Goal: Information Seeking & Learning: Learn about a topic

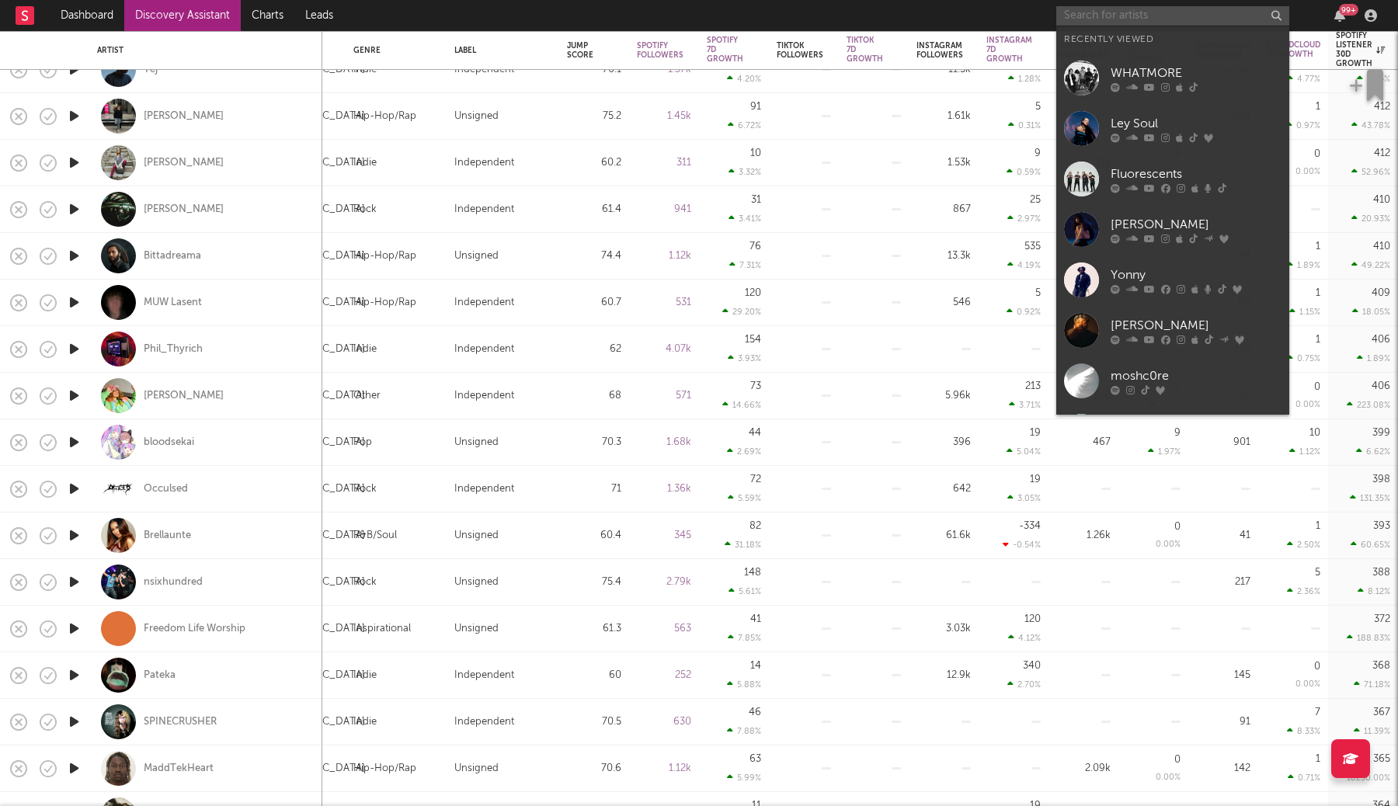
click at [1163, 19] on input "text" at bounding box center [1172, 15] width 233 height 19
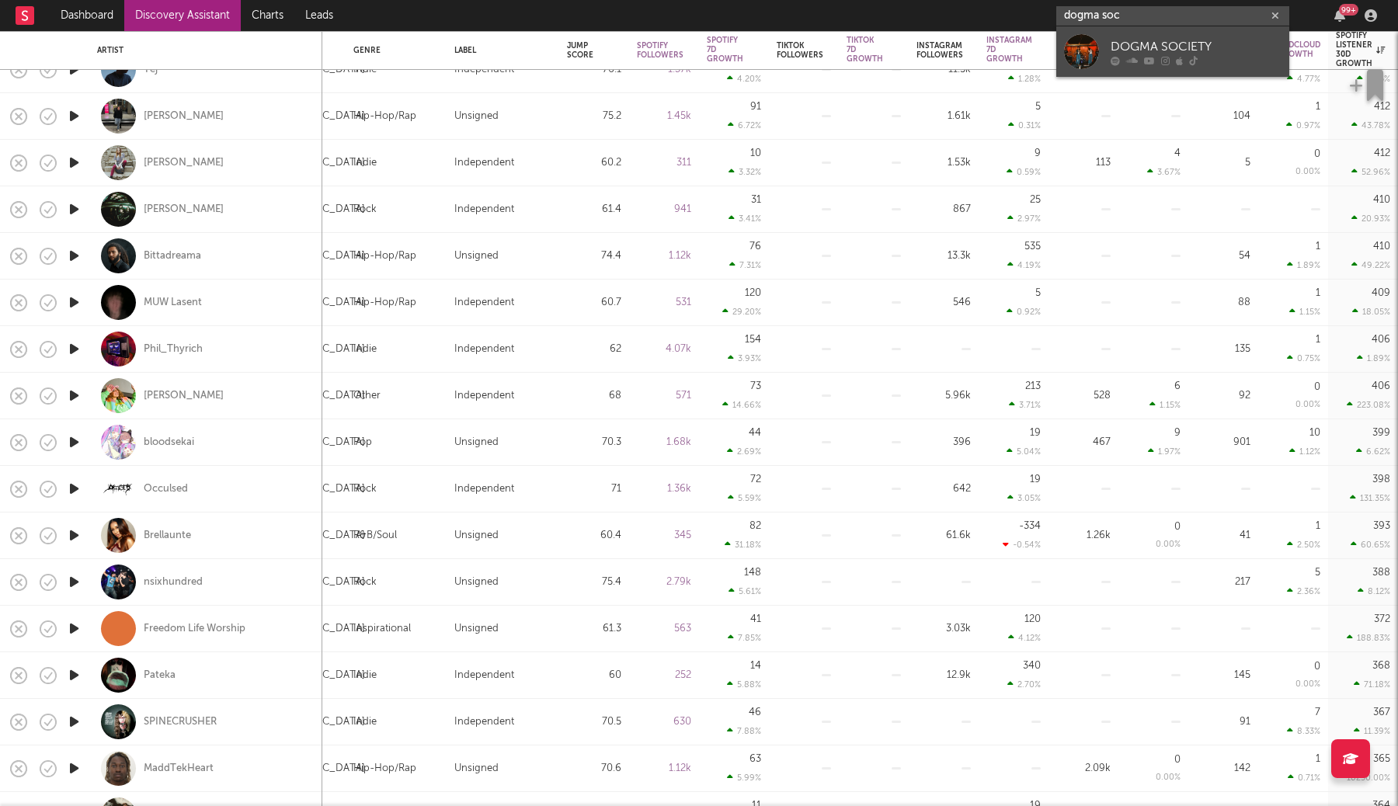
type input "dogma soc"
click at [1160, 47] on div "DOGMA SOCIETY" at bounding box center [1195, 46] width 171 height 19
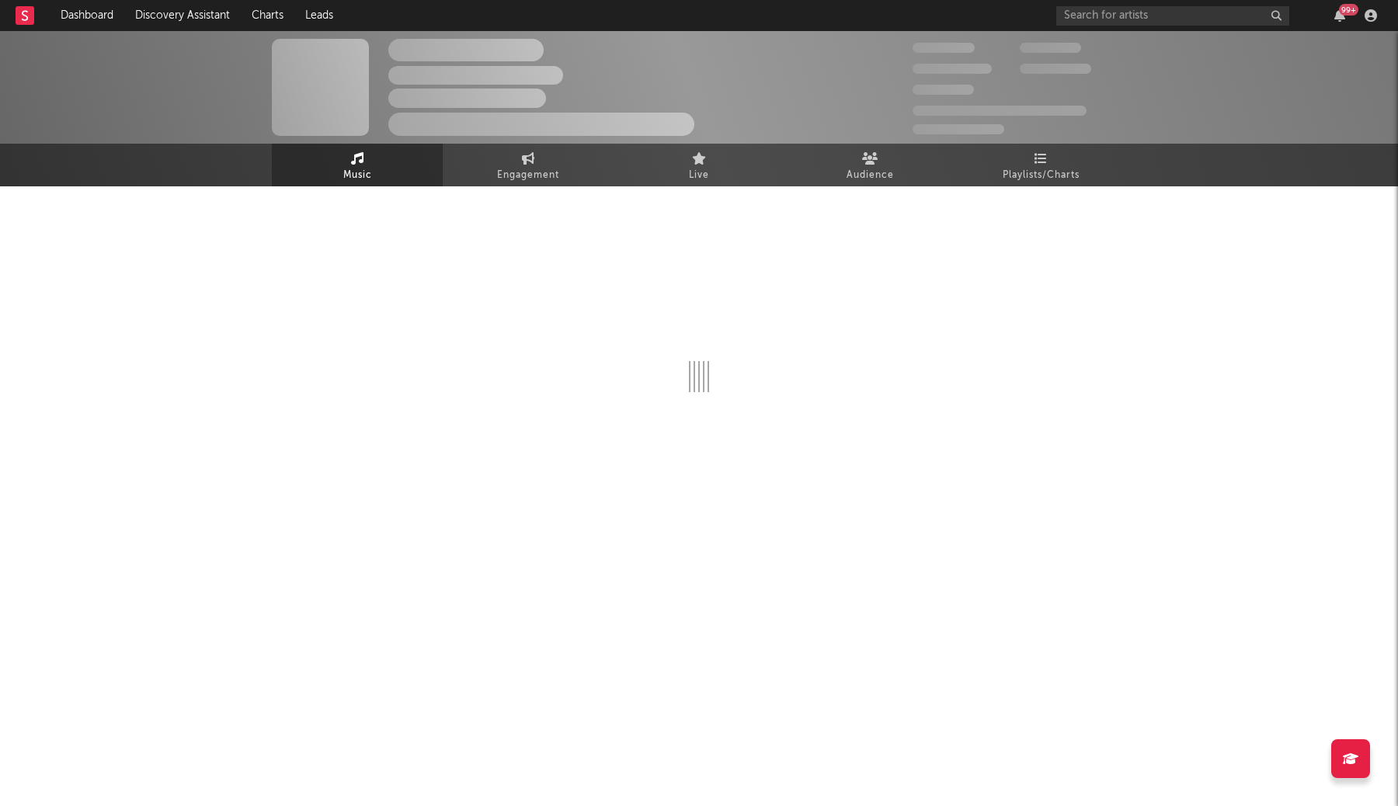
select select "6m"
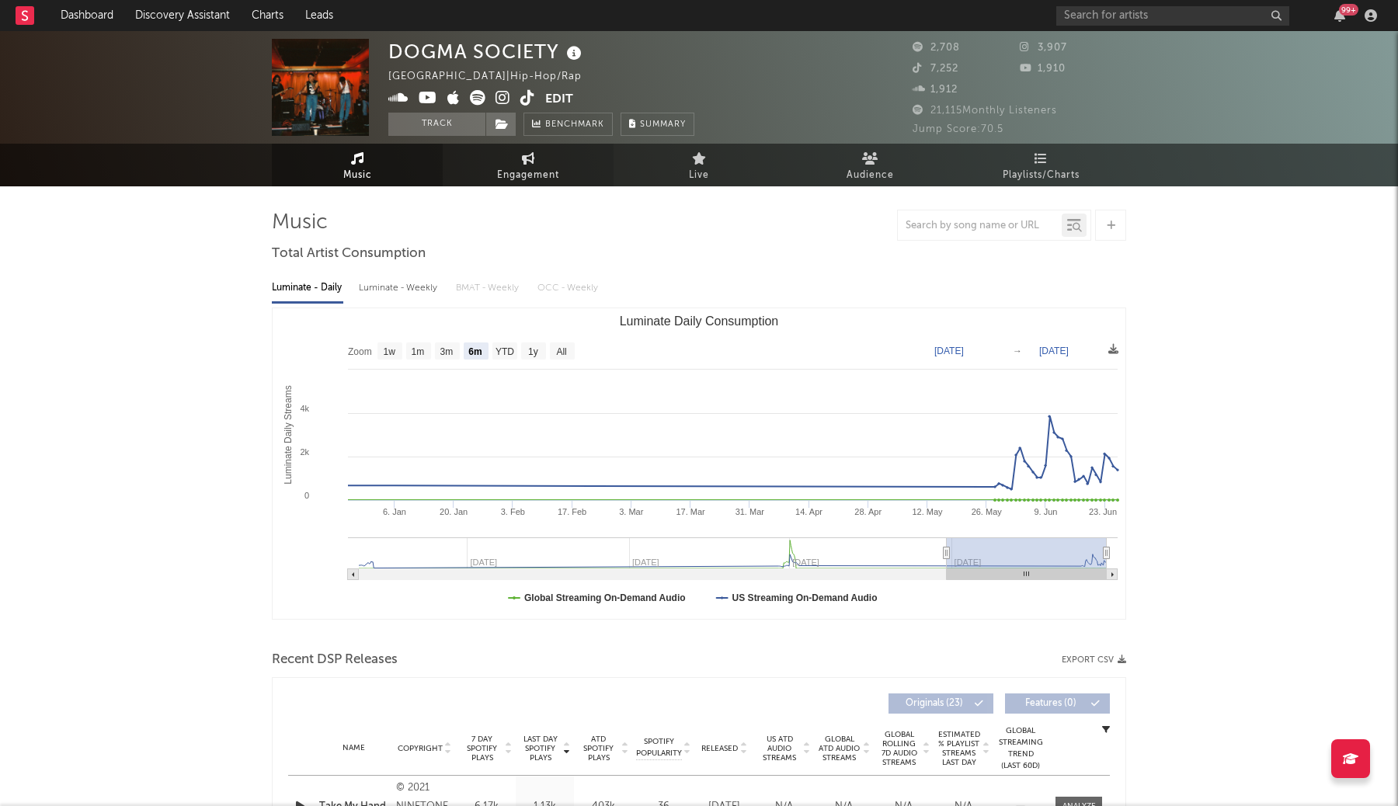
click at [537, 160] on link "Engagement" at bounding box center [528, 165] width 171 height 43
select select "1w"
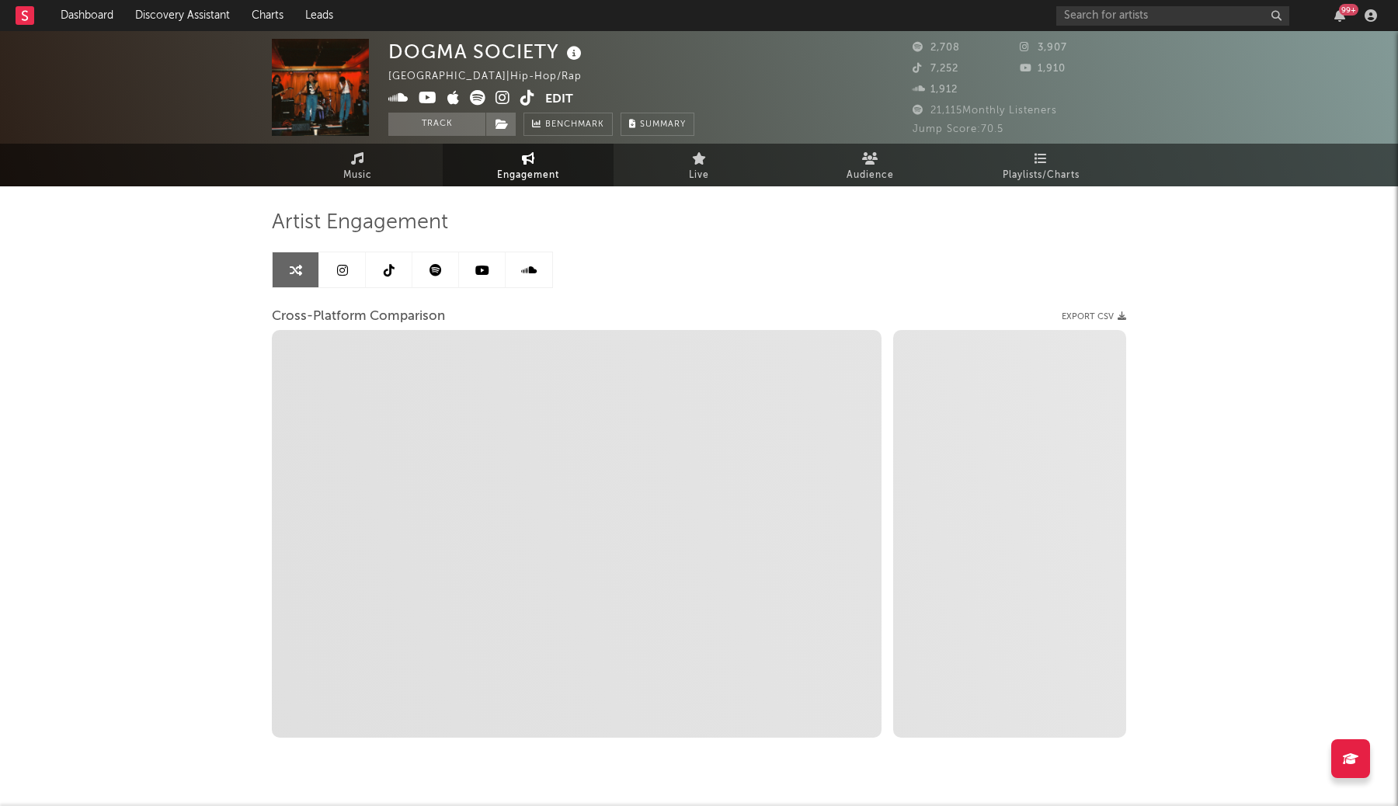
select select "1m"
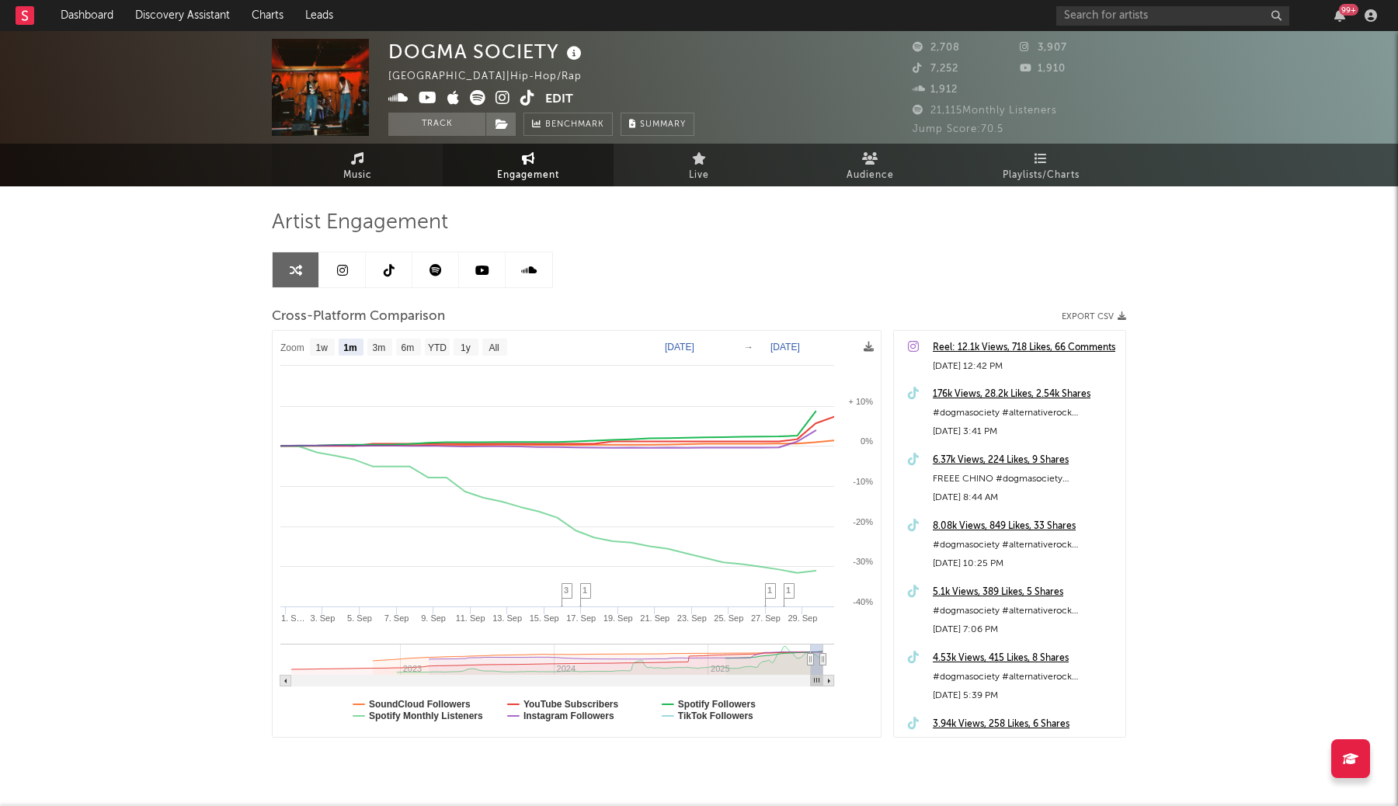
click at [379, 171] on link "Music" at bounding box center [357, 165] width 171 height 43
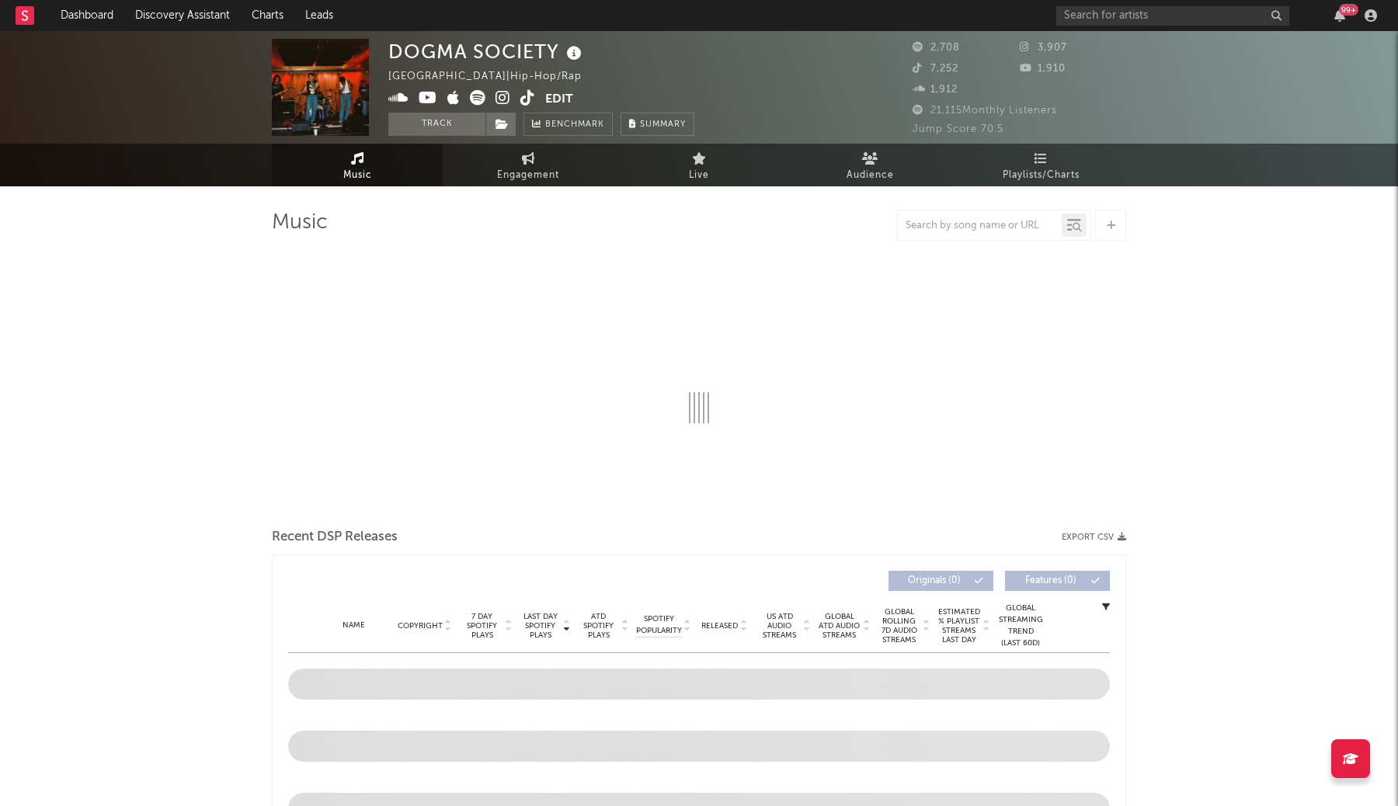
select select "6m"
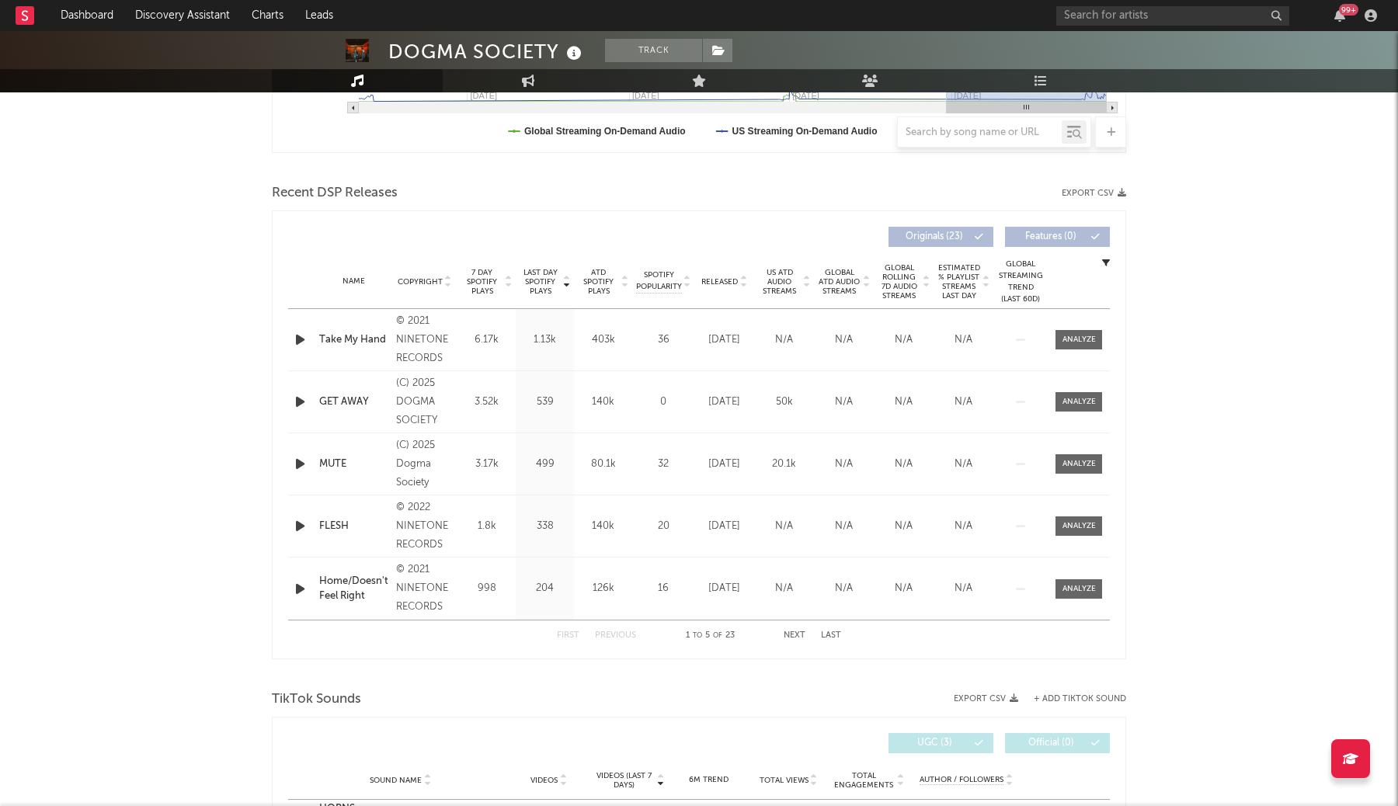
scroll to position [452, 0]
